Goal: Check status: Check status

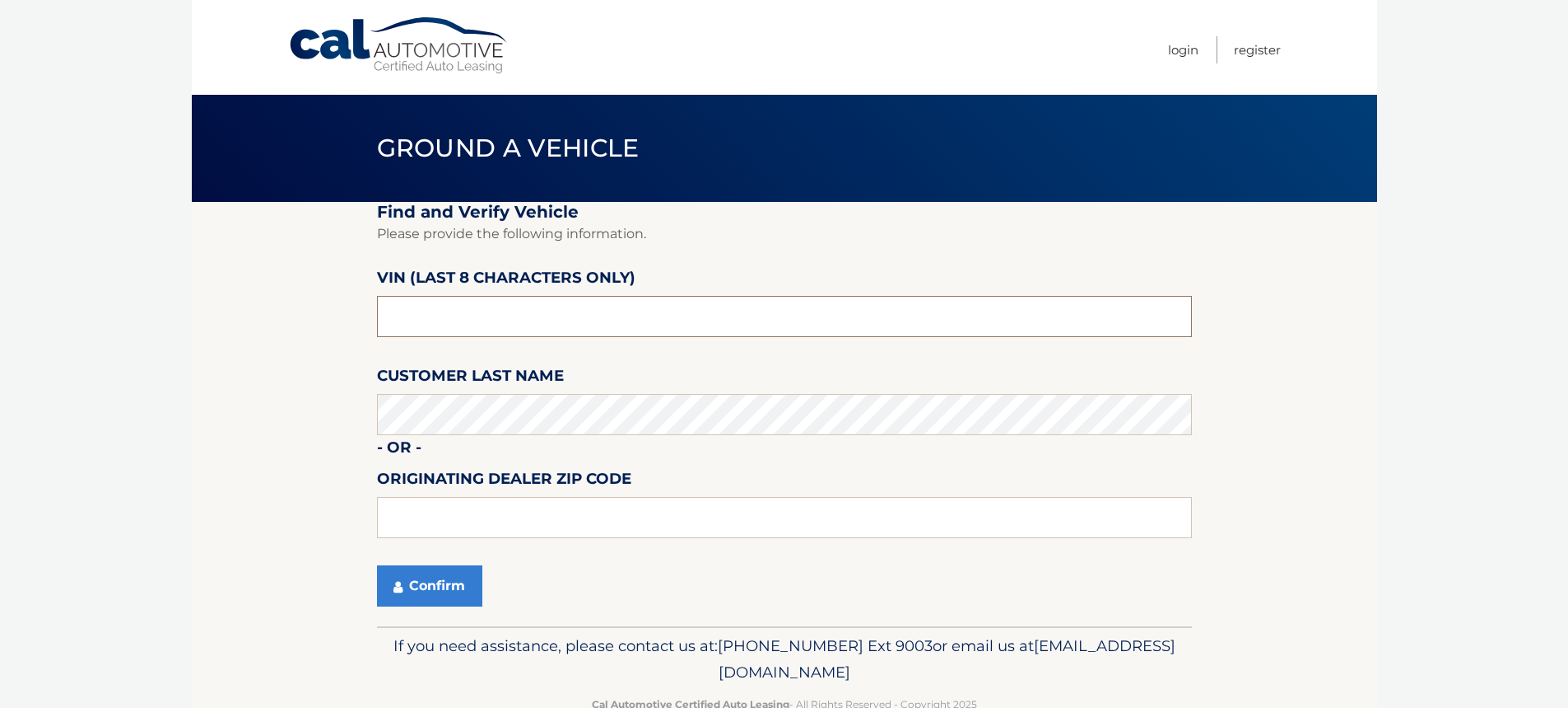
click at [465, 305] on input "text" at bounding box center [784, 316] width 815 height 41
type input "RU306772"
type input "08012"
click at [431, 591] on button "Confirm" at bounding box center [430, 585] width 105 height 41
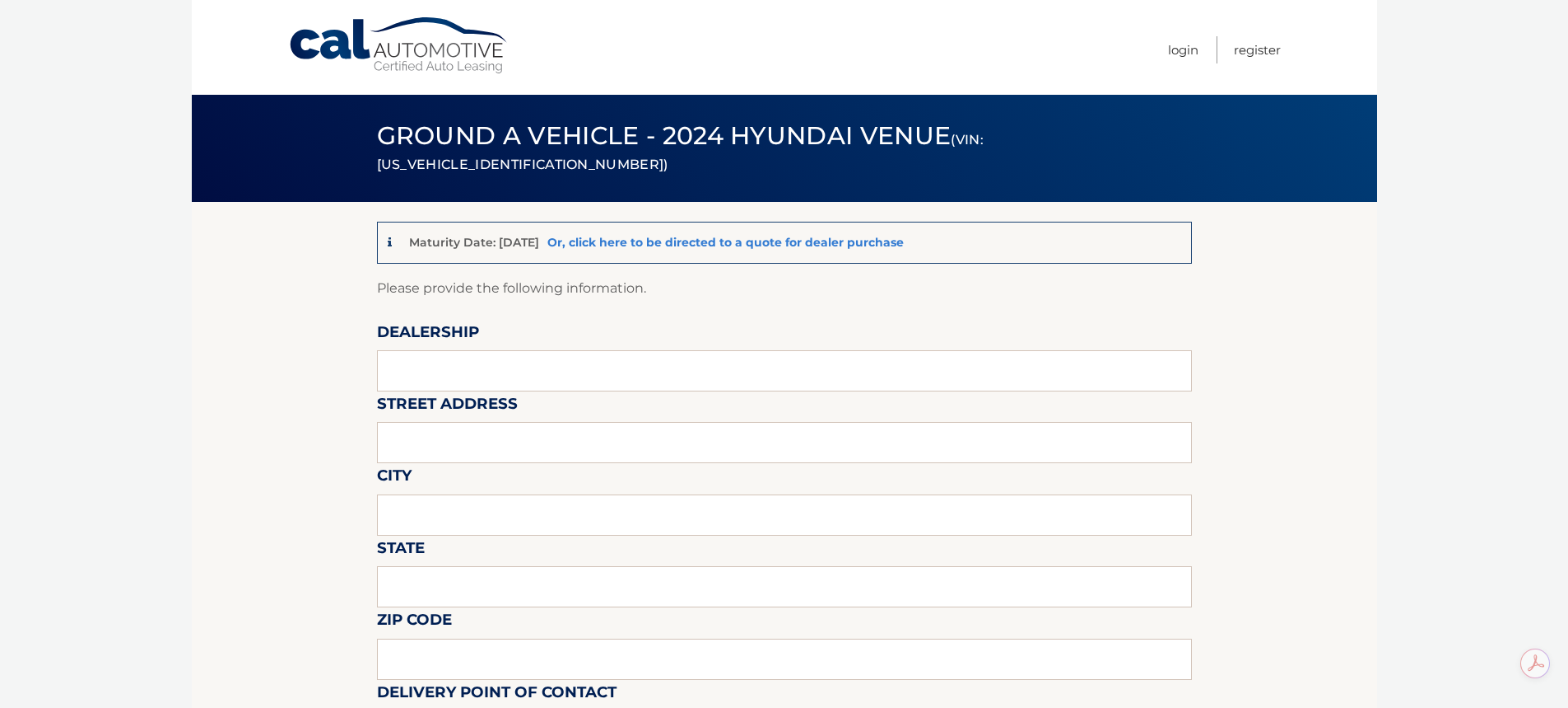
click at [763, 244] on link "Or, click here to be directed to a quote for dealer purchase" at bounding box center [726, 242] width 357 height 15
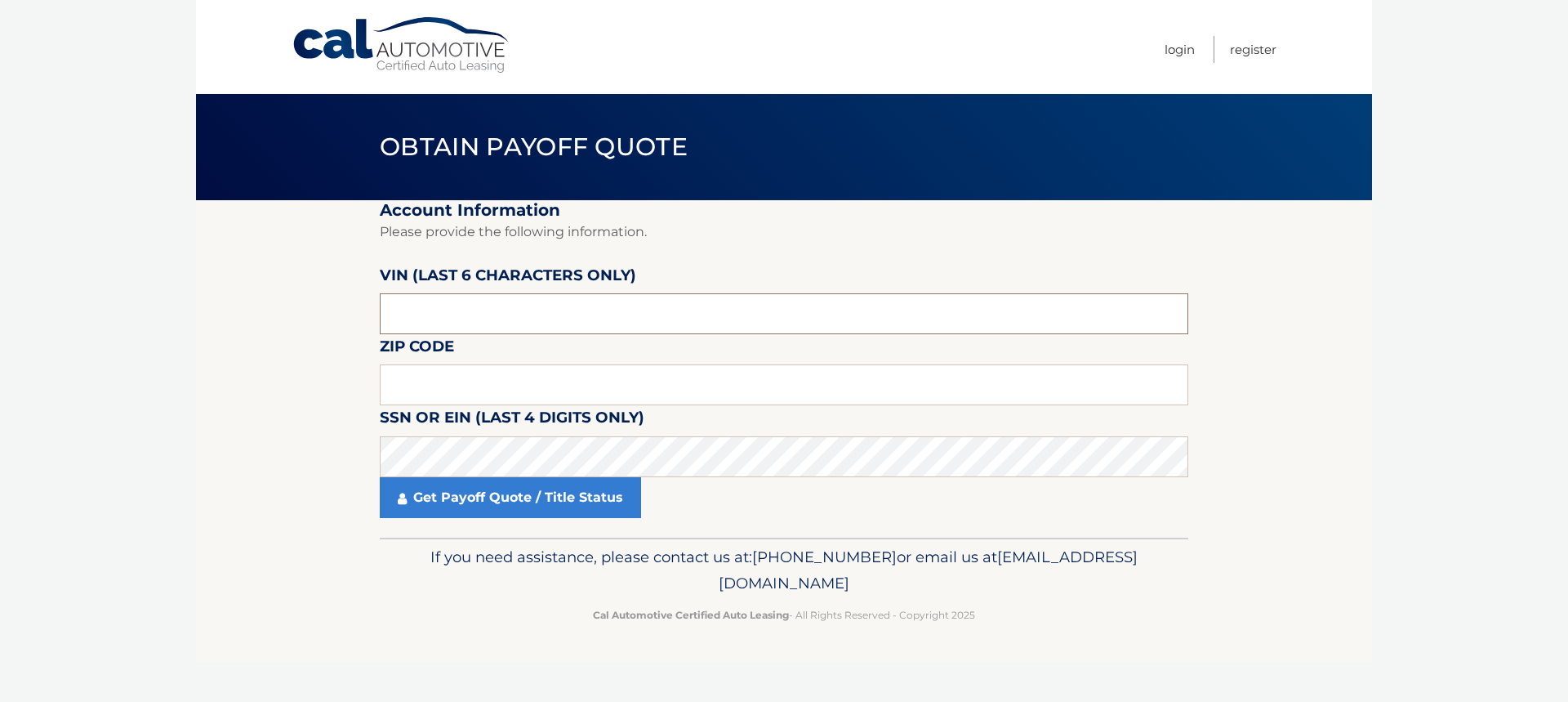
click at [399, 303] on input "text" at bounding box center [784, 313] width 808 height 40
type input "306772"
click at [429, 383] on input "text" at bounding box center [784, 384] width 808 height 40
click at [510, 382] on input "text" at bounding box center [784, 384] width 808 height 40
click at [493, 507] on link "Get Payoff Quote / Title Status" at bounding box center [511, 497] width 261 height 40
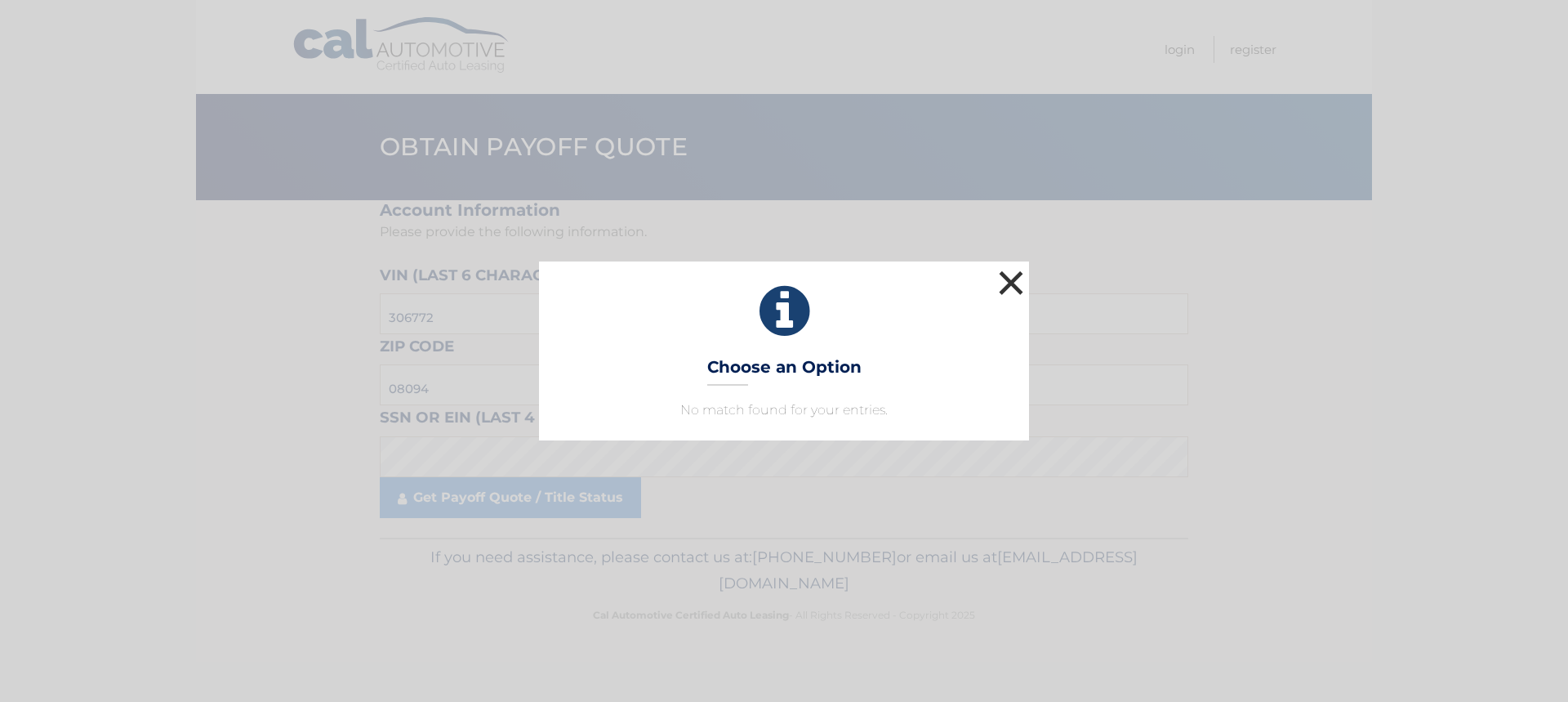
click at [1005, 276] on button "×" at bounding box center [1010, 282] width 33 height 33
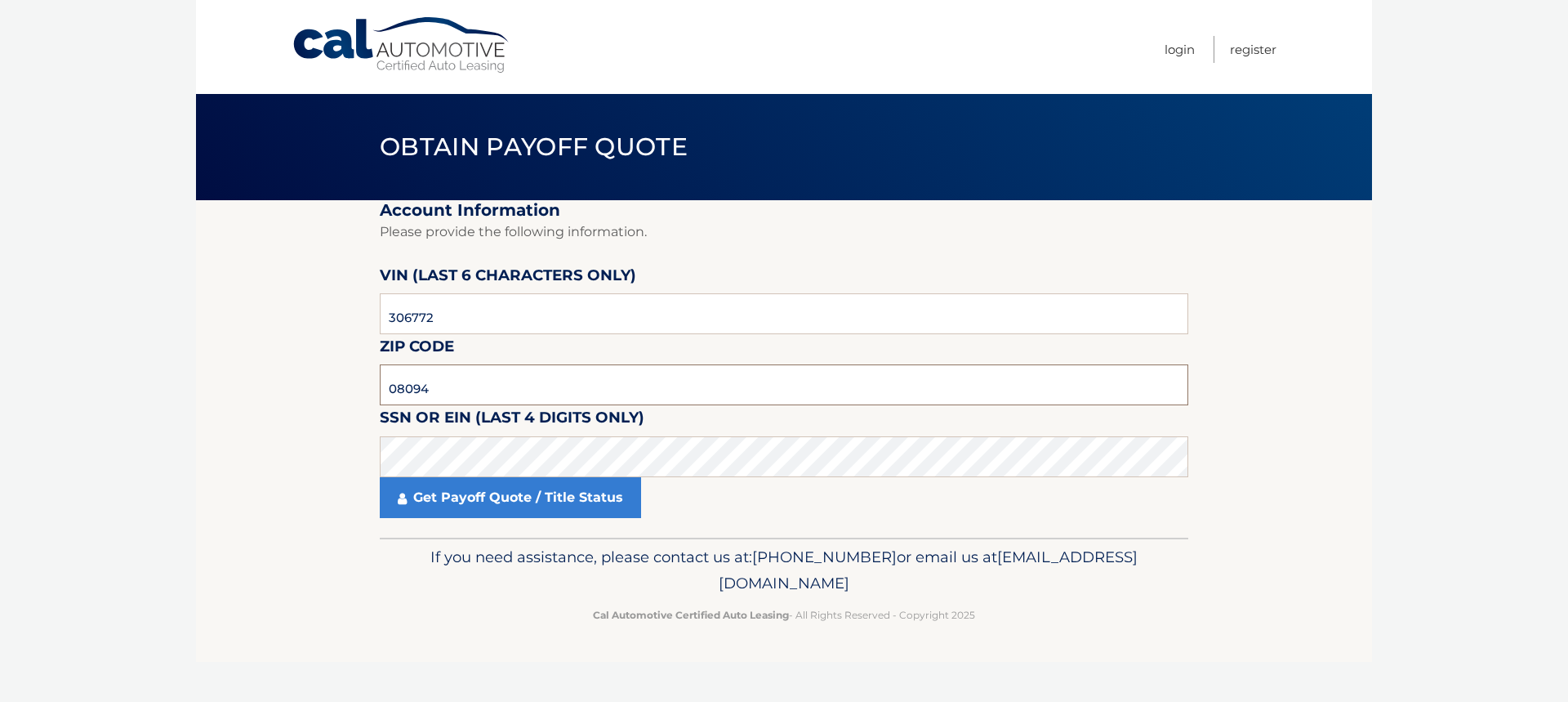
drag, startPoint x: 443, startPoint y: 389, endPoint x: 207, endPoint y: 393, distance: 236.0
click at [192, 395] on body "Cal Automotive Menu Login Register Obtain Payoff Quote" at bounding box center [784, 351] width 1568 height 702
type input "08012"
click at [475, 492] on link "Get Payoff Quote / Title Status" at bounding box center [511, 497] width 261 height 40
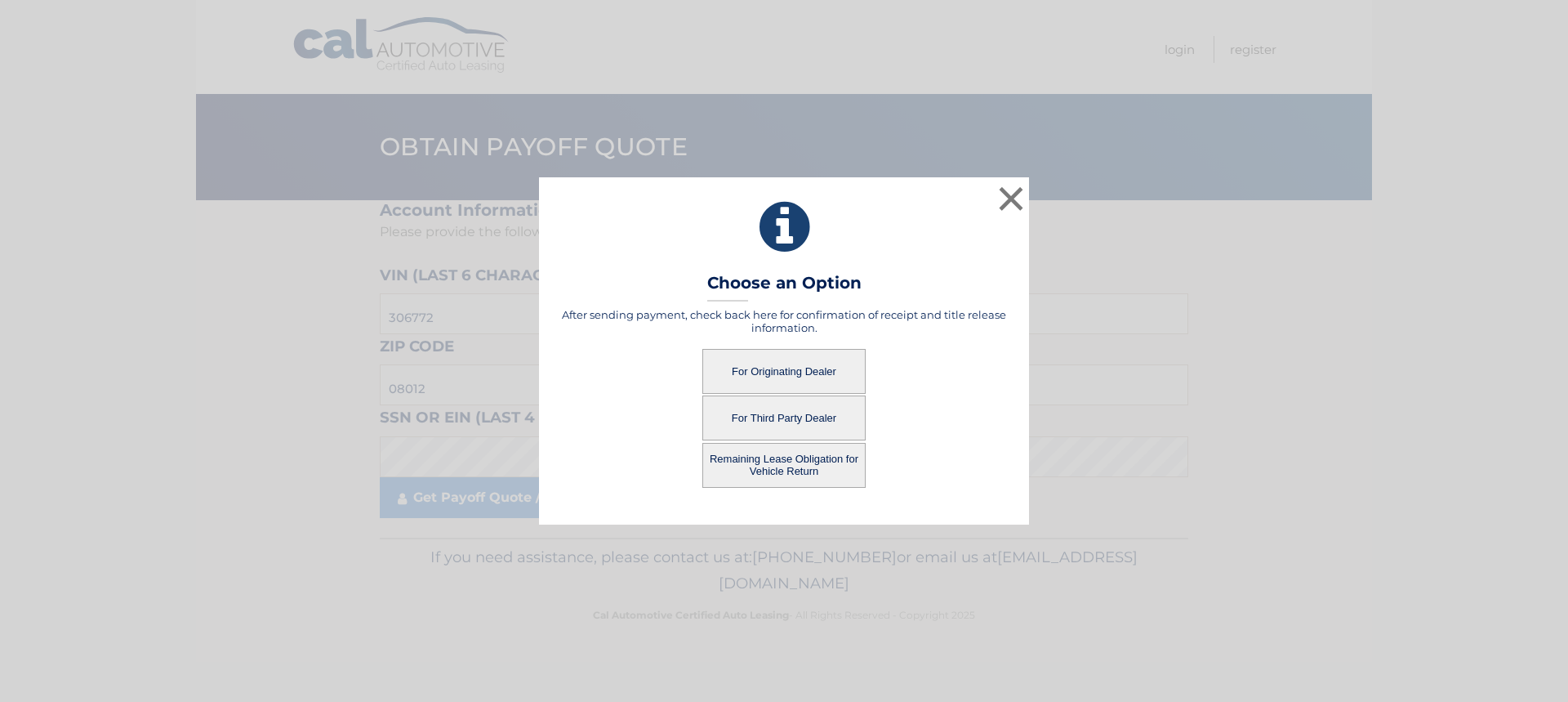
click at [782, 370] on button "For Originating Dealer" at bounding box center [784, 372] width 164 height 45
click at [803, 372] on button "For Originating Dealer" at bounding box center [784, 372] width 164 height 45
